Goal: Task Accomplishment & Management: Manage account settings

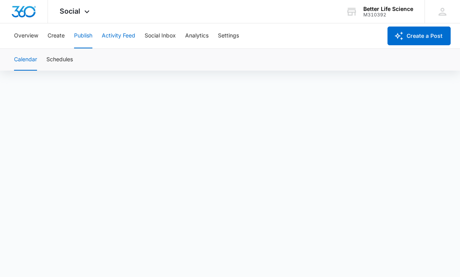
click at [127, 35] on button "Activity Feed" at bounding box center [119, 35] width 34 height 25
click at [74, 60] on button "Direct Messages" at bounding box center [78, 60] width 43 height 22
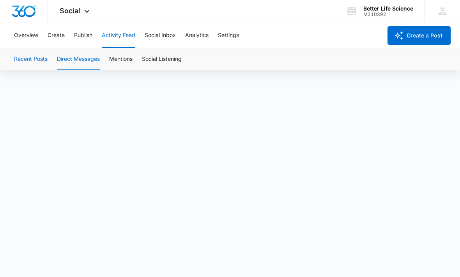
click at [20, 60] on button "Recent Posts" at bounding box center [31, 60] width 34 height 22
click at [77, 61] on button "Direct Messages" at bounding box center [78, 60] width 43 height 22
click at [25, 61] on button "Recent Posts" at bounding box center [31, 60] width 34 height 22
click at [160, 40] on button "Social Inbox" at bounding box center [160, 35] width 31 height 25
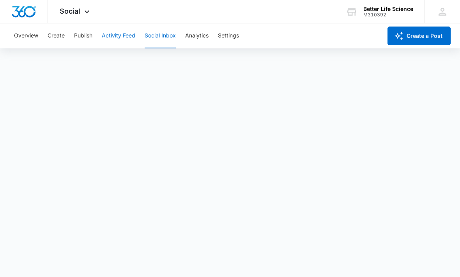
click at [114, 38] on button "Activity Feed" at bounding box center [119, 35] width 34 height 25
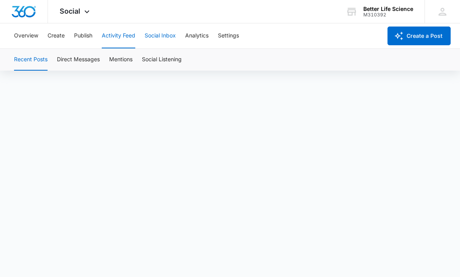
click at [172, 36] on button "Social Inbox" at bounding box center [160, 35] width 31 height 25
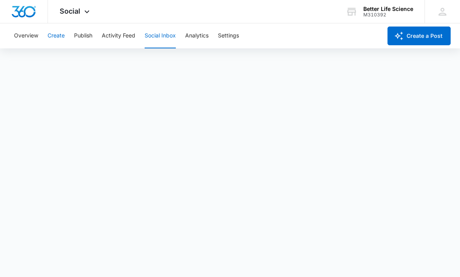
click at [54, 34] on button "Create" at bounding box center [56, 35] width 17 height 25
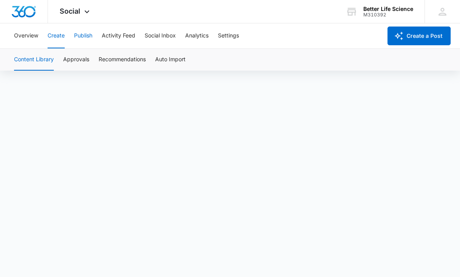
click at [84, 34] on button "Publish" at bounding box center [83, 35] width 18 height 25
click at [367, 58] on div "Calendar Schedules" at bounding box center [230, 60] width 442 height 22
